Goal: Find specific fact: Find specific fact

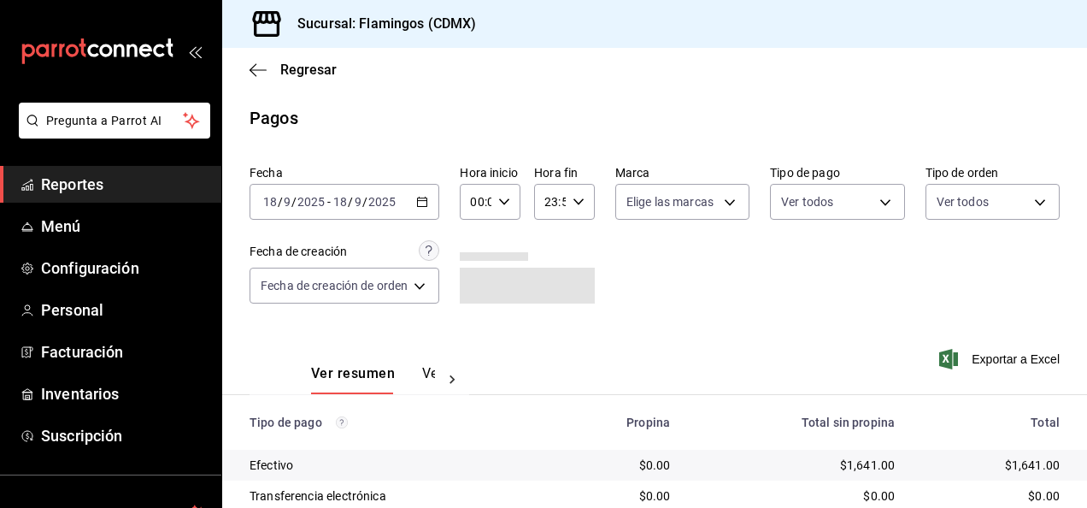
scroll to position [154, 0]
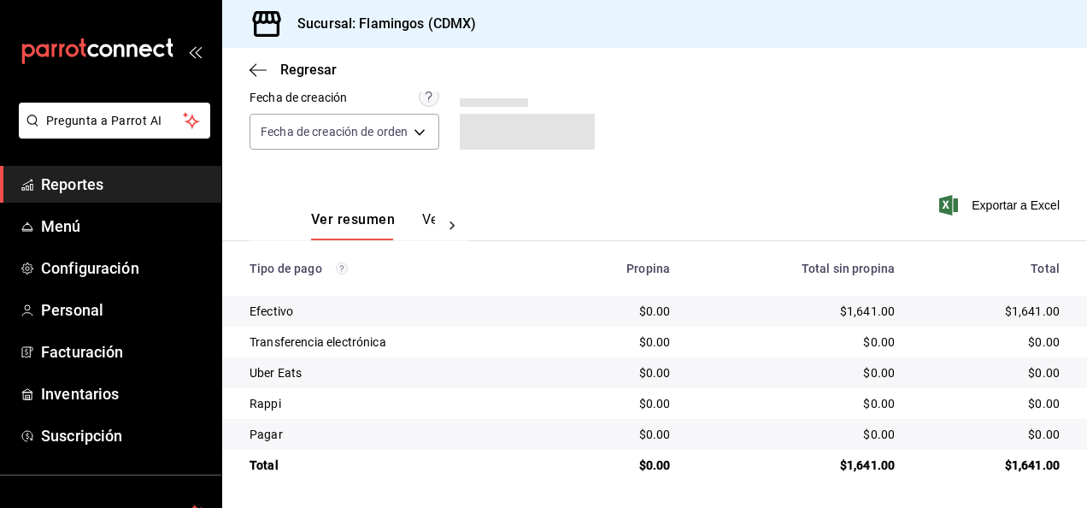
click at [860, 317] on div "$1,641.00" at bounding box center [795, 310] width 197 height 17
copy div "1,641.00"
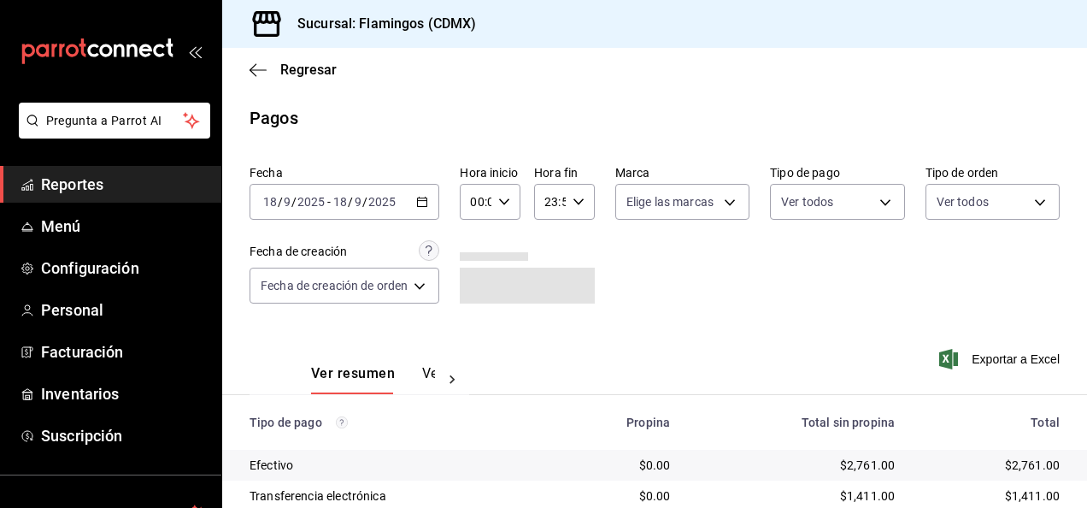
scroll to position [154, 0]
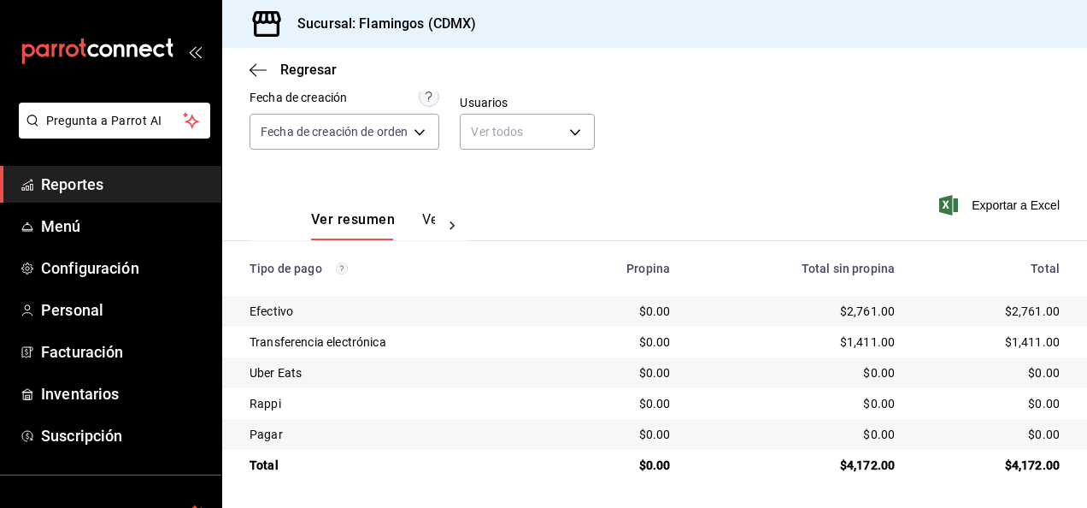
click at [855, 311] on div "$2,761.00" at bounding box center [795, 310] width 197 height 17
copy div "2,761.00"
